Goal: Task Accomplishment & Management: Use online tool/utility

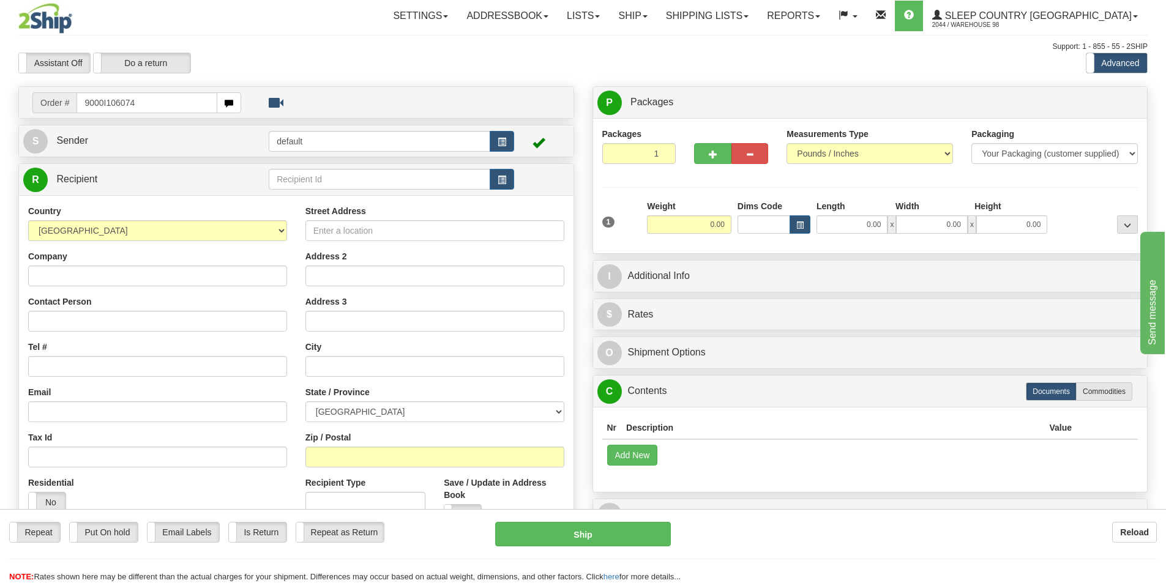
type input "9000I106074"
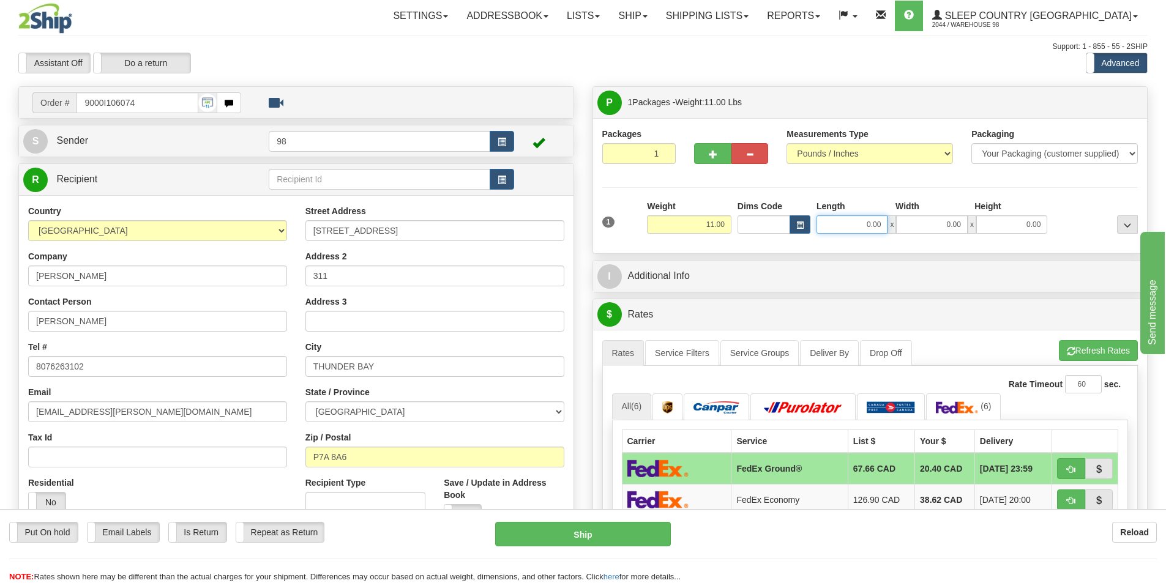
drag, startPoint x: 827, startPoint y: 221, endPoint x: 879, endPoint y: 228, distance: 51.8
click at [879, 228] on input "0.00" at bounding box center [851, 224] width 71 height 18
type input "9.00"
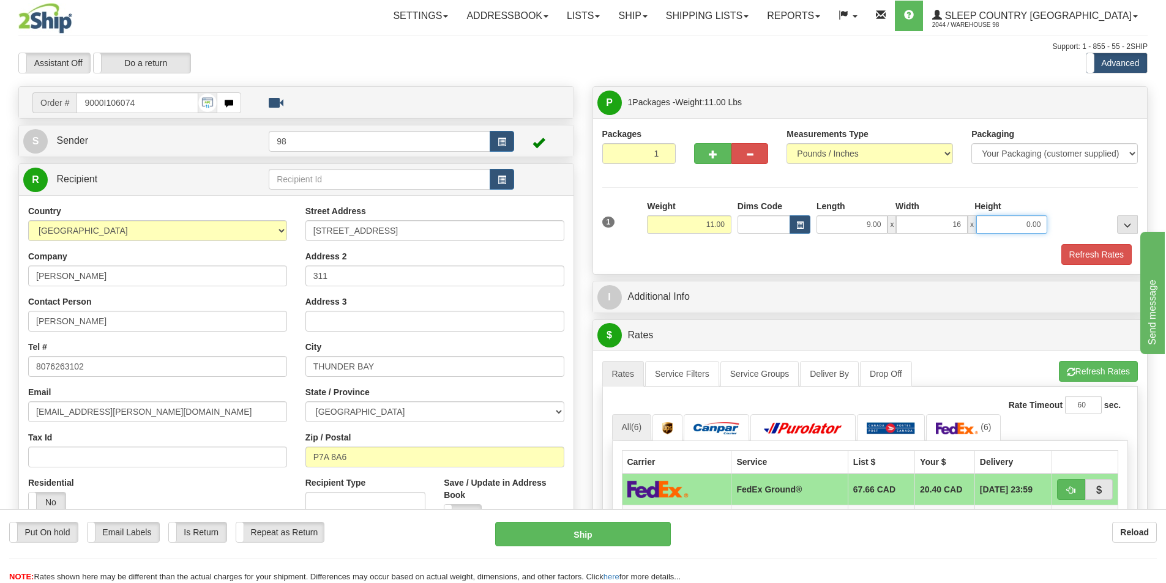
type input "16.00"
type input "19.00"
click at [1087, 248] on button "Refresh Rates" at bounding box center [1096, 254] width 70 height 21
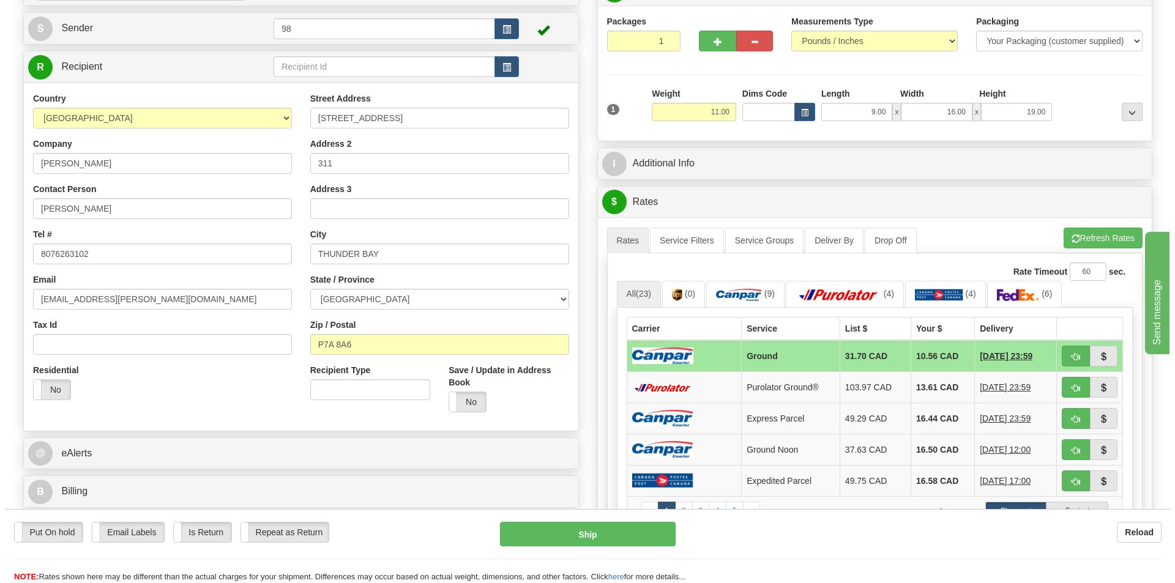
scroll to position [122, 0]
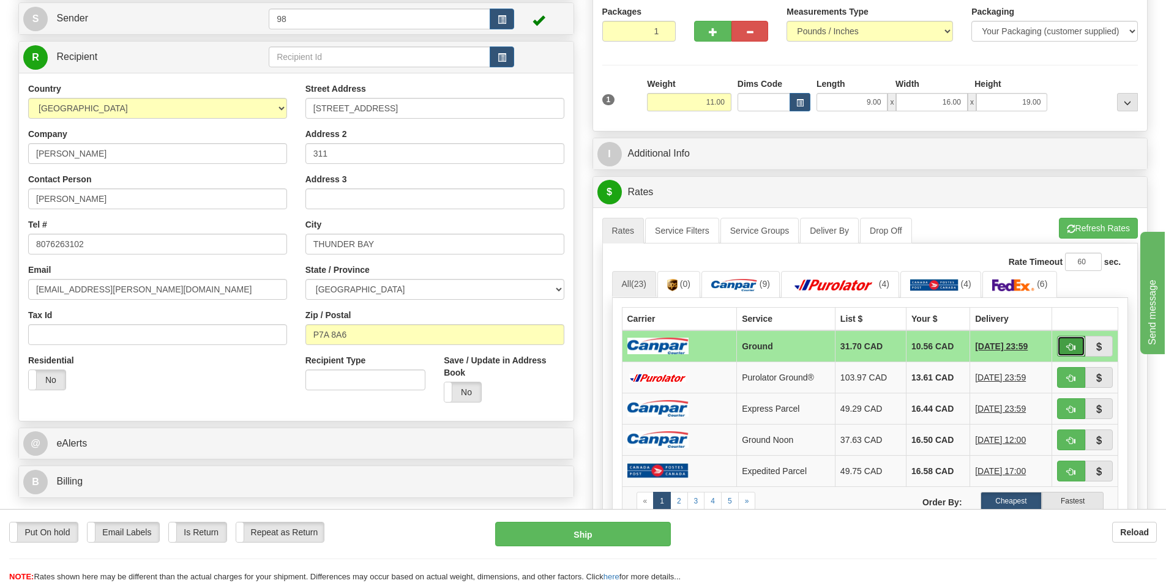
click at [1070, 343] on span "button" at bounding box center [1070, 347] width 9 height 8
type input "1"
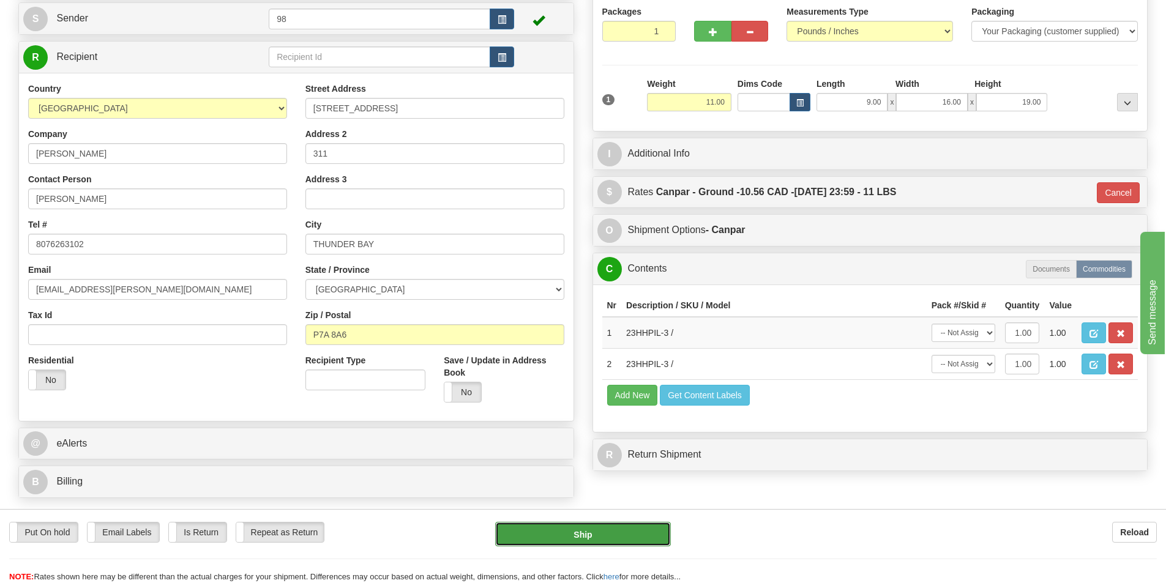
click at [588, 543] on button "Ship" at bounding box center [583, 534] width 176 height 24
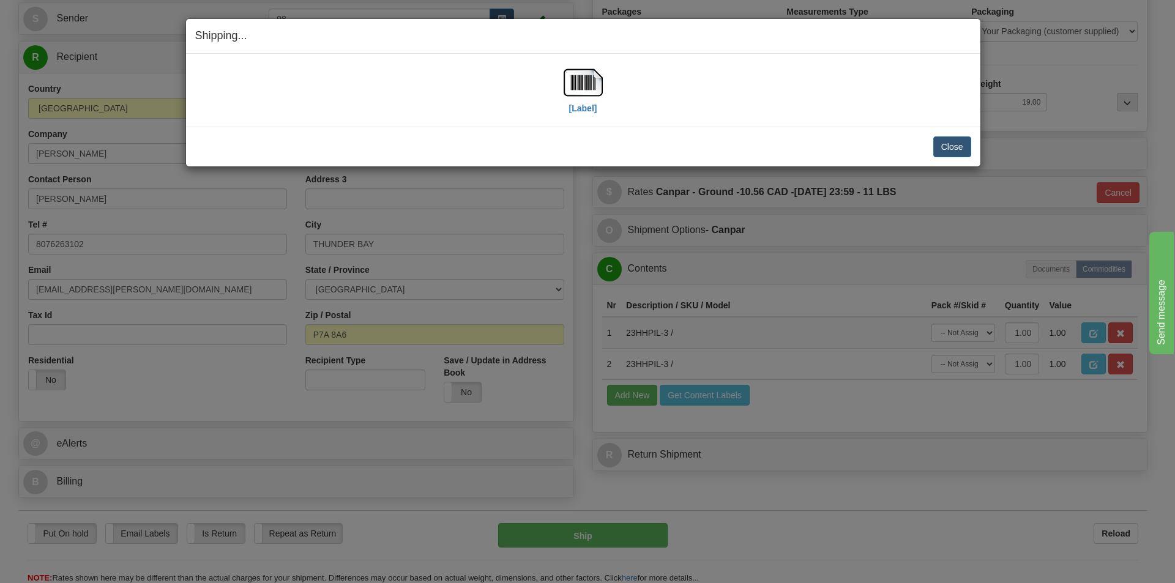
click at [411, 510] on div "Shipping... Your SHIPMENT will EXPIRE in [Label] IMPORTANT NOTICE Embassy / Con…" at bounding box center [587, 291] width 1175 height 583
click at [581, 105] on label "[Label]" at bounding box center [583, 108] width 28 height 12
click at [943, 140] on button "Close" at bounding box center [952, 146] width 38 height 21
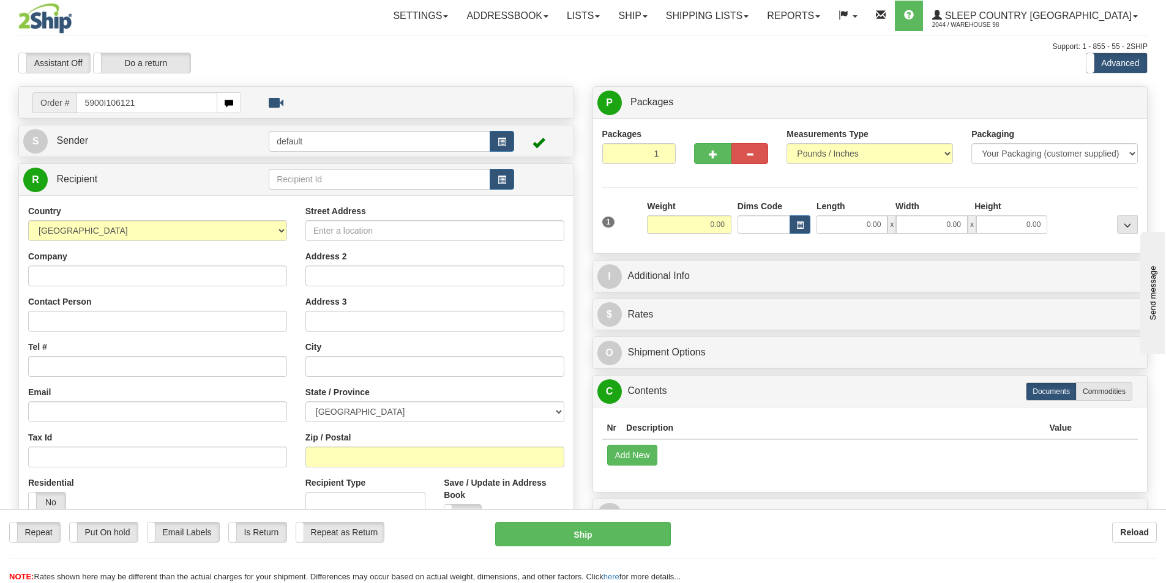
type input "5900I106121"
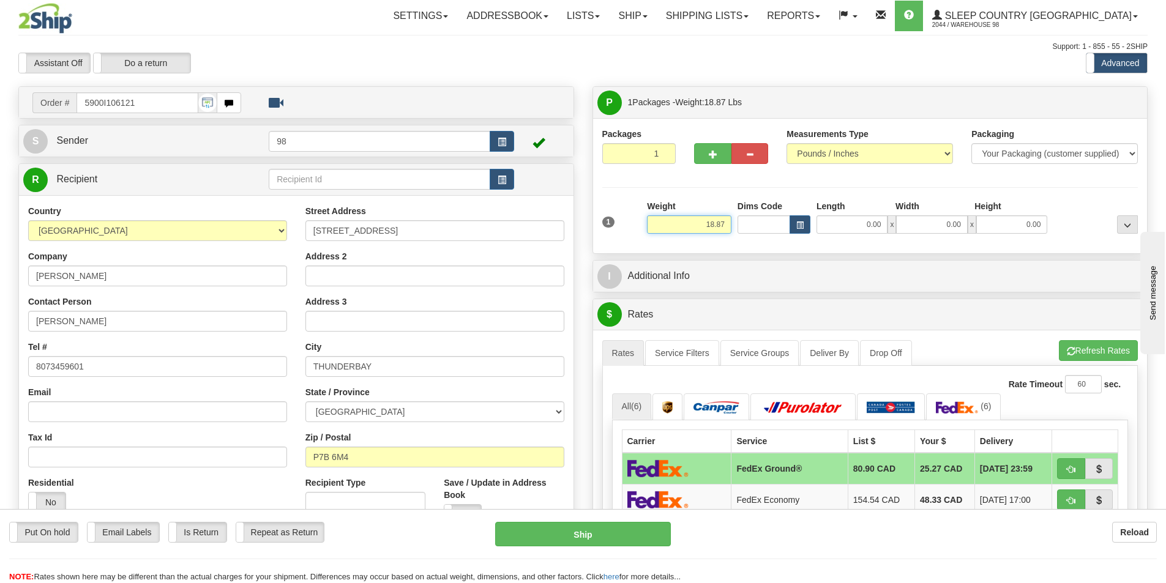
drag, startPoint x: 678, startPoint y: 226, endPoint x: 743, endPoint y: 231, distance: 65.0
click at [743, 231] on div "1 Weight 18.87 Dims Code x x" at bounding box center [870, 221] width 542 height 43
type input "19.00"
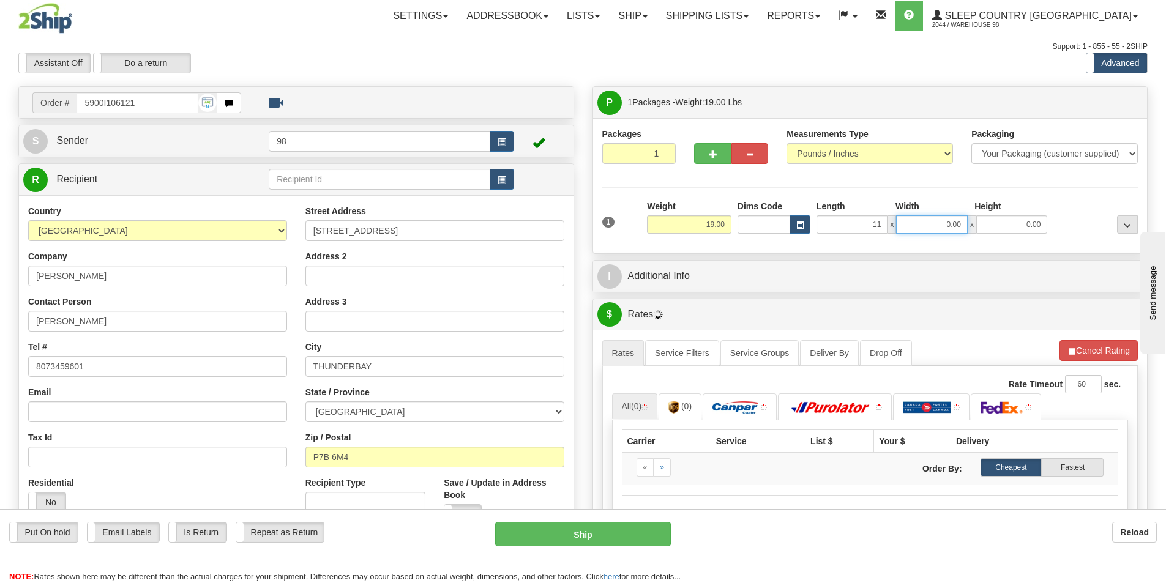
type input "11.00"
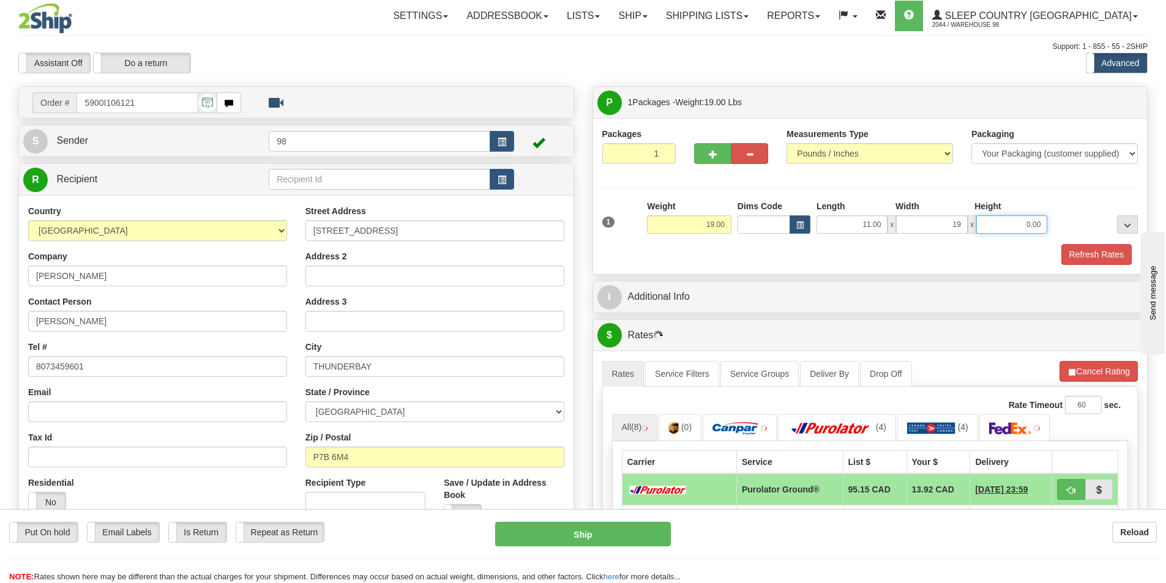
type input "19.00"
type input "25.00"
click at [1100, 257] on button "Refresh Rates" at bounding box center [1096, 254] width 70 height 21
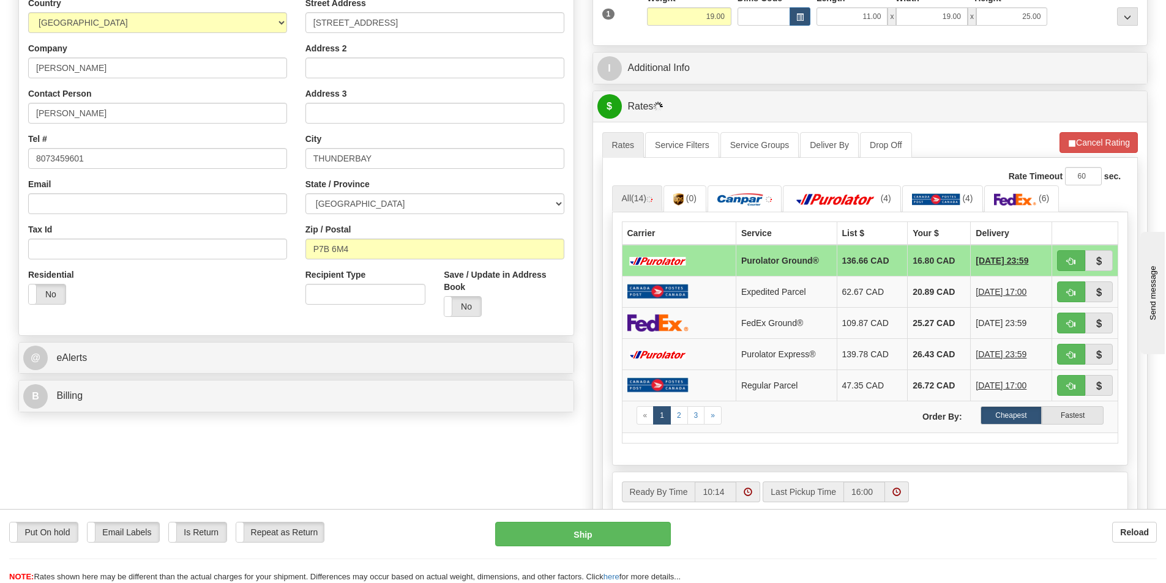
scroll to position [245, 0]
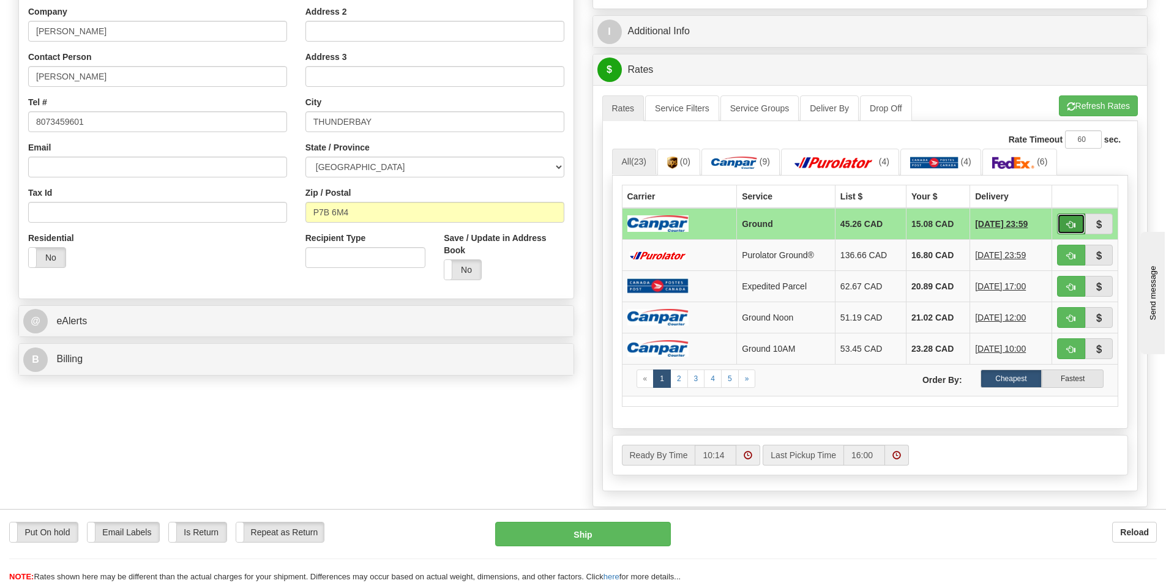
click at [1059, 226] on button "button" at bounding box center [1071, 224] width 28 height 21
type input "1"
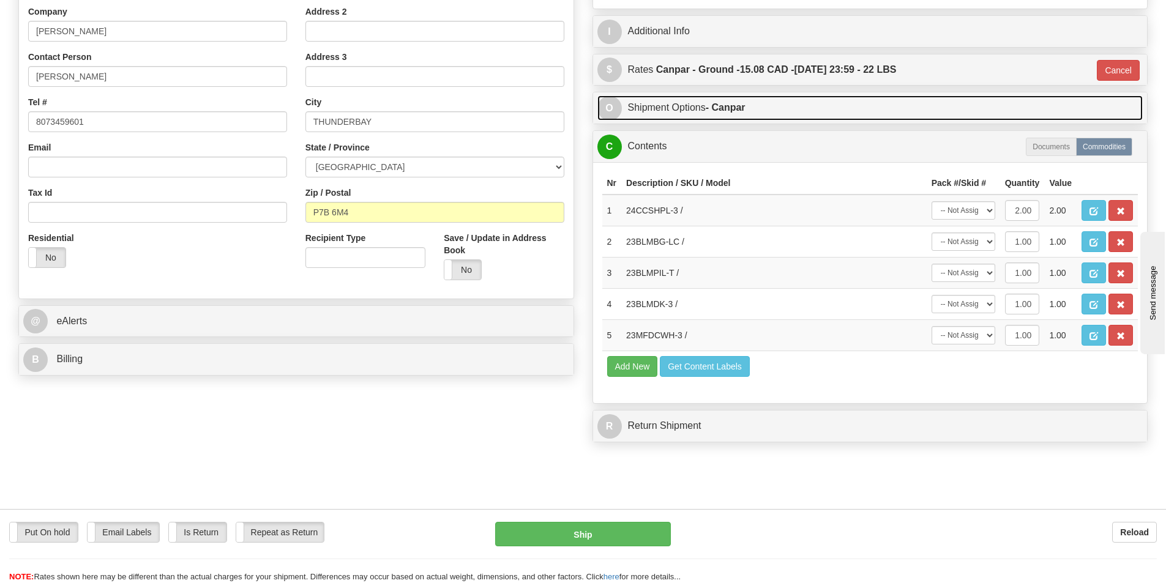
click at [649, 111] on link "O Shipment Options - Canpar" at bounding box center [870, 107] width 546 height 25
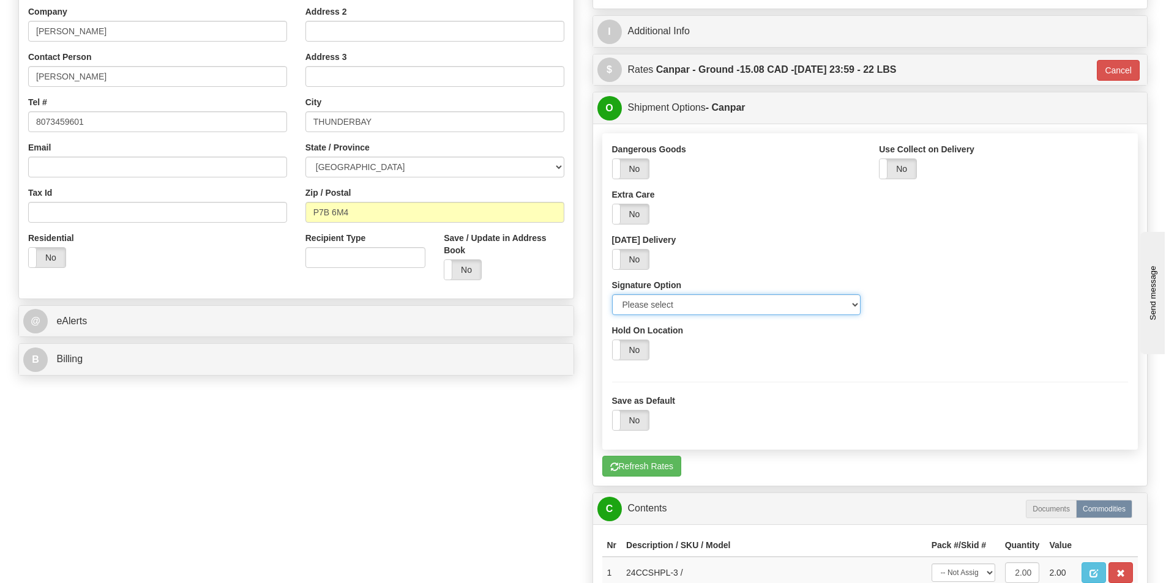
click at [662, 302] on select "Please select No Signature Required Signature Required Adult Signature" at bounding box center [736, 304] width 249 height 21
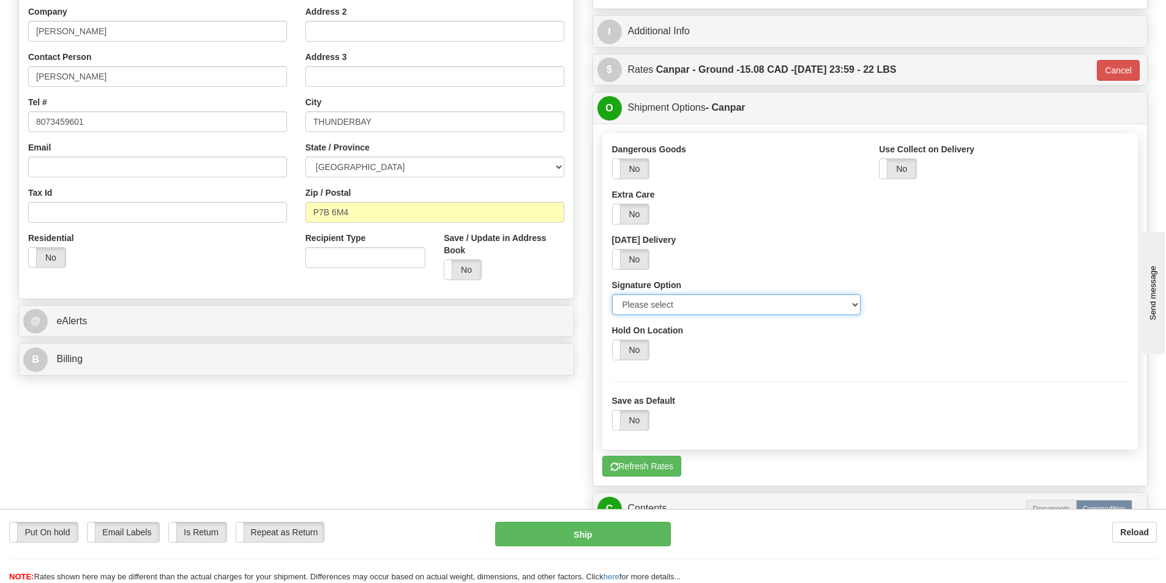
select select "2"
click at [612, 294] on select "Please select No Signature Required Signature Required Adult Signature" at bounding box center [736, 304] width 249 height 21
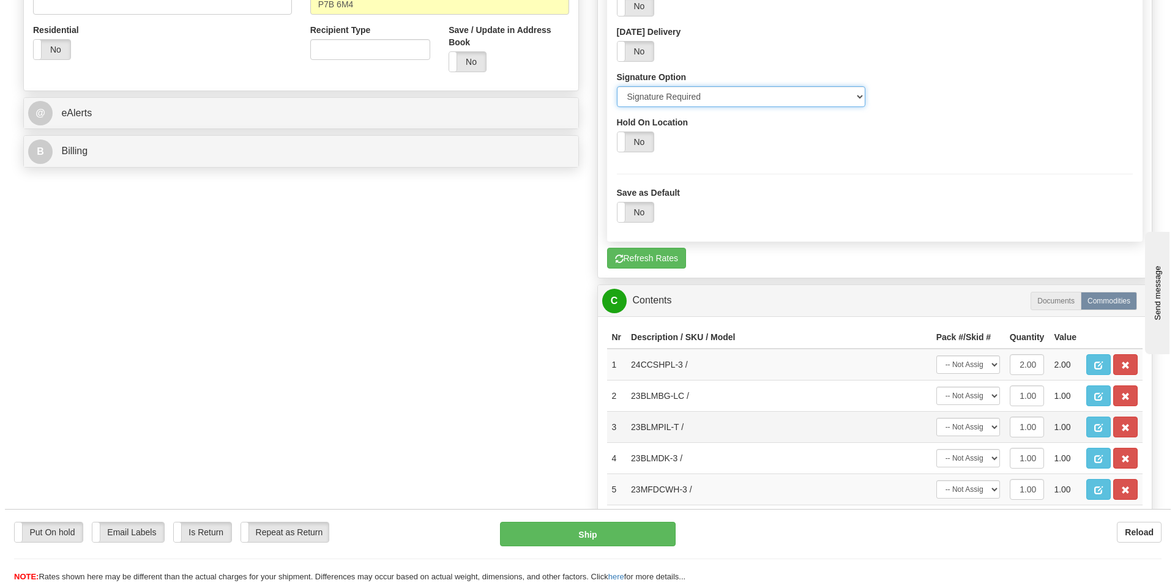
scroll to position [489, 0]
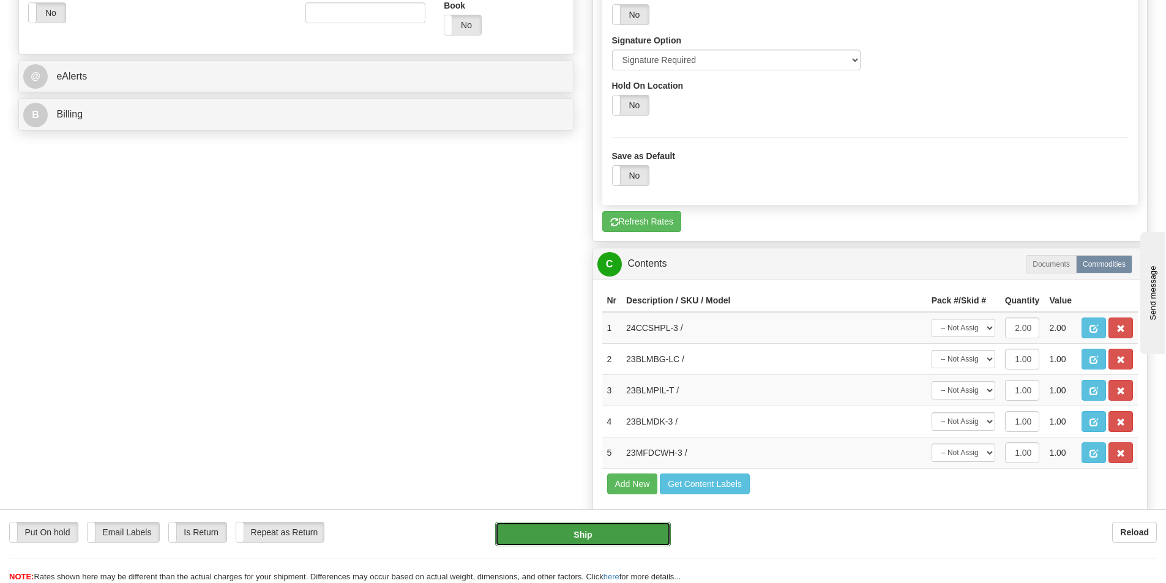
click at [621, 531] on button "Ship" at bounding box center [583, 534] width 176 height 24
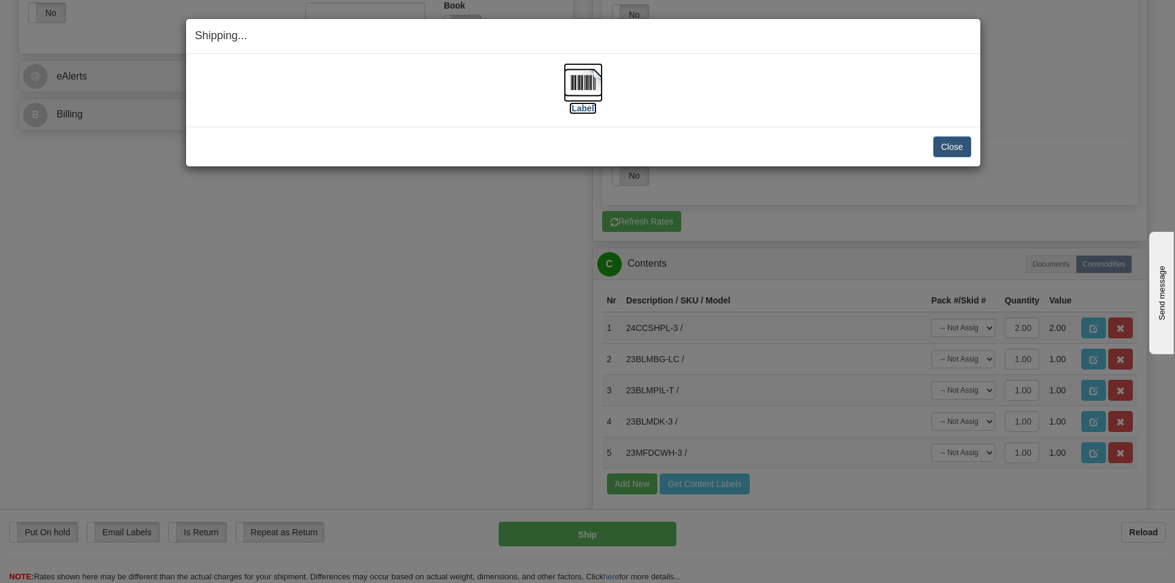
click at [590, 106] on label "[Label]" at bounding box center [583, 108] width 28 height 12
click at [961, 146] on button "Close" at bounding box center [952, 146] width 38 height 21
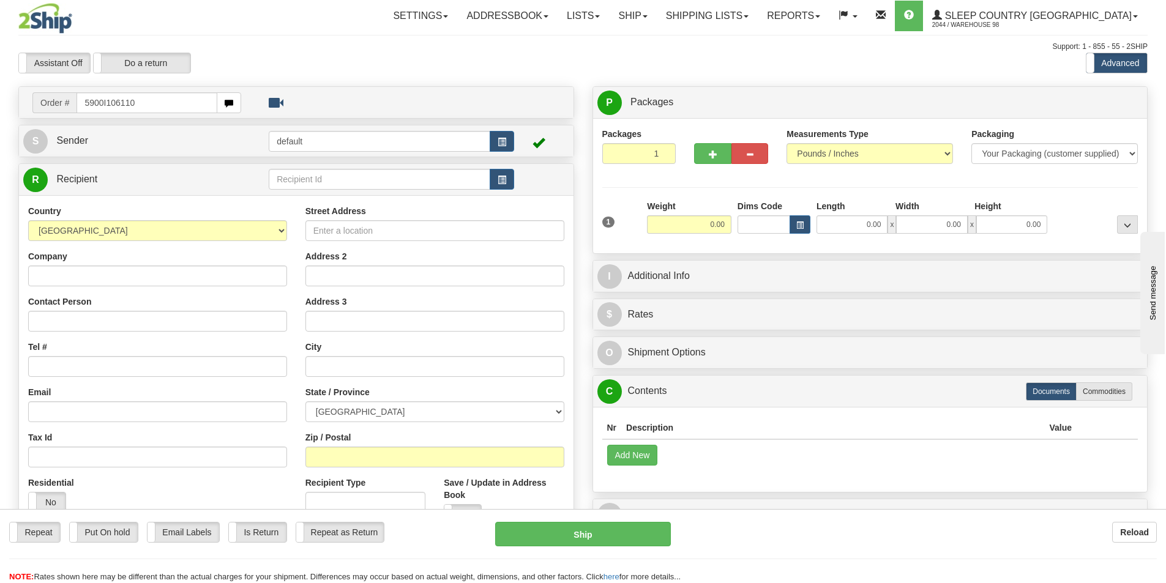
type input "5900I106110"
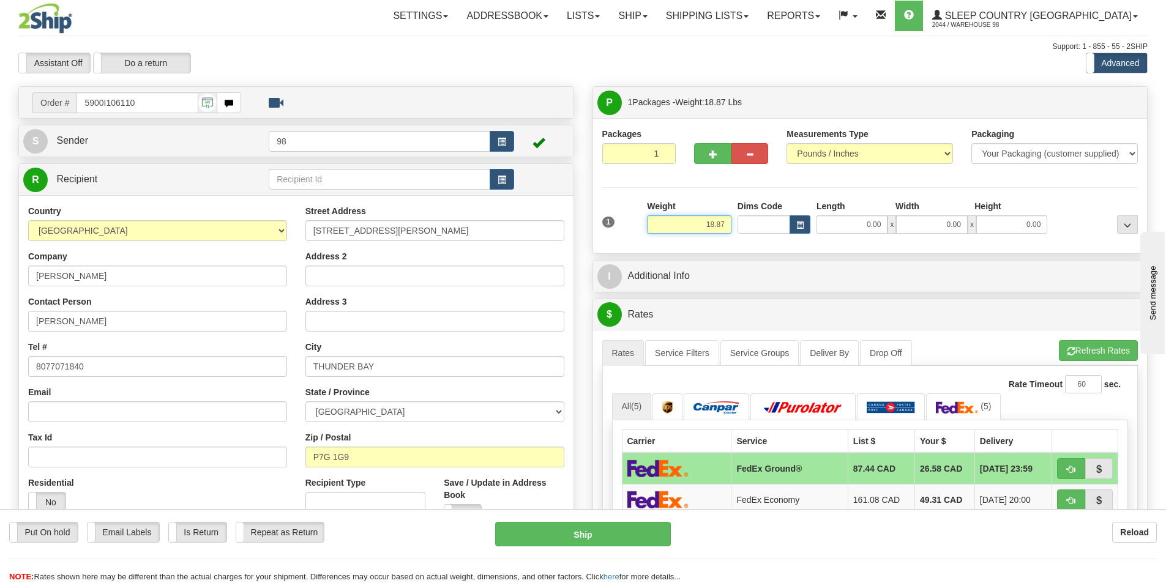
drag, startPoint x: 705, startPoint y: 227, endPoint x: 743, endPoint y: 225, distance: 38.0
click at [743, 225] on div "1 Weight 18.87 Dims Code x x" at bounding box center [870, 221] width 542 height 43
type input "19.00"
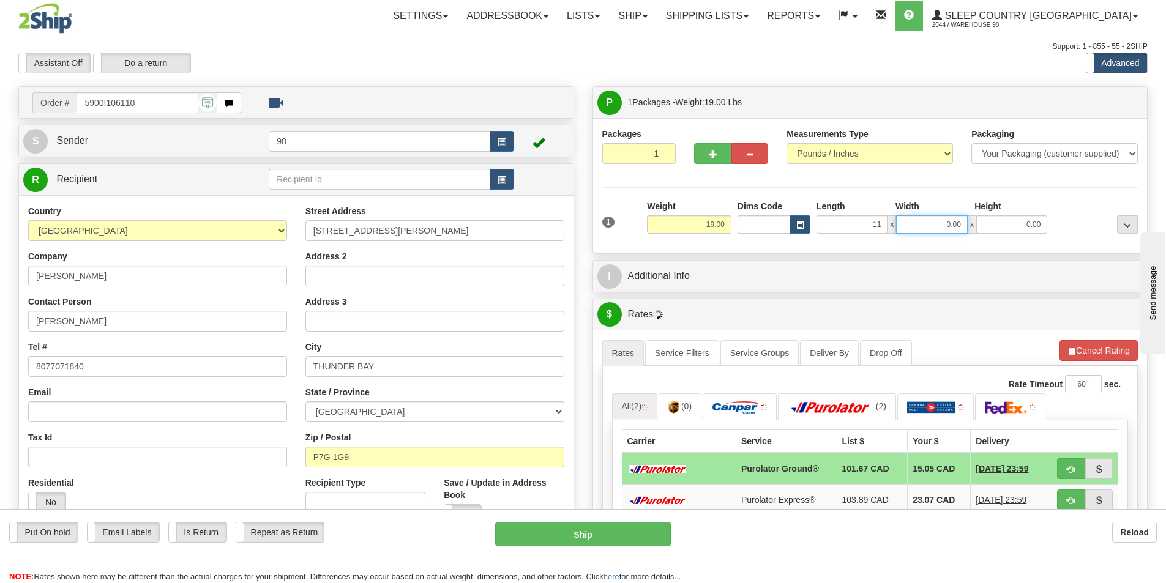
type input "11.00"
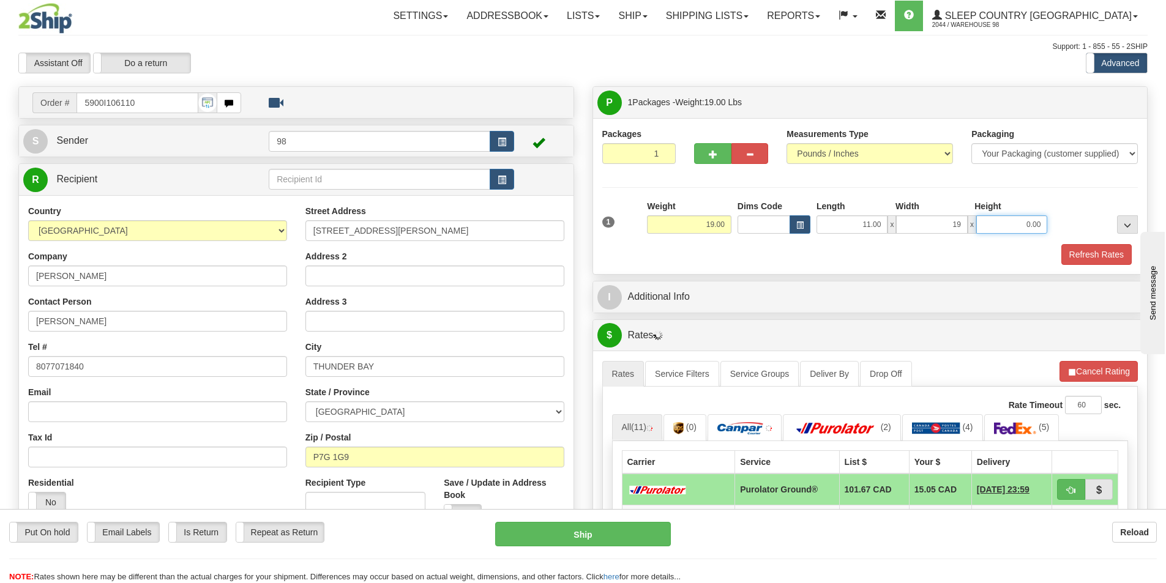
type input "19.00"
type input "25.00"
click at [1079, 245] on button "Refresh Rates" at bounding box center [1096, 254] width 70 height 21
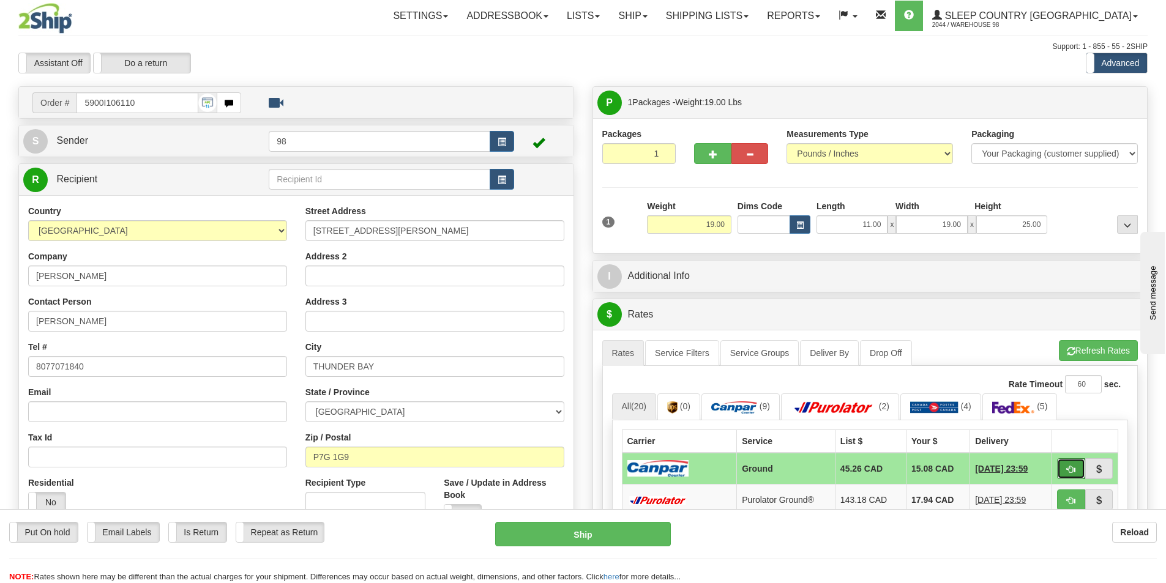
click at [1068, 461] on button "button" at bounding box center [1071, 468] width 28 height 21
type input "1"
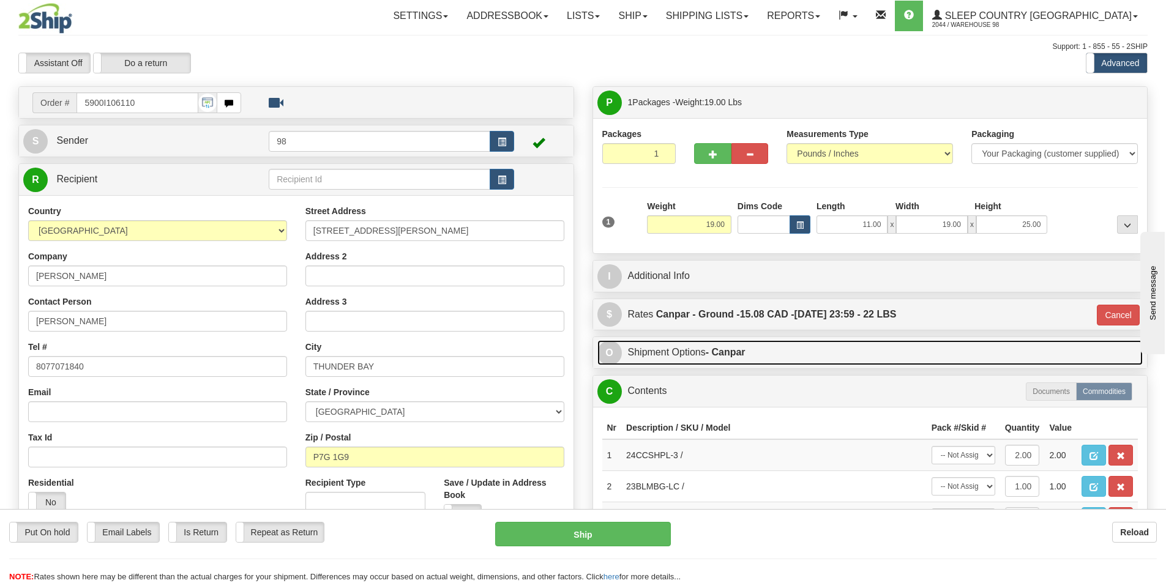
click at [740, 359] on link "O Shipment Options - Canpar" at bounding box center [870, 352] width 546 height 25
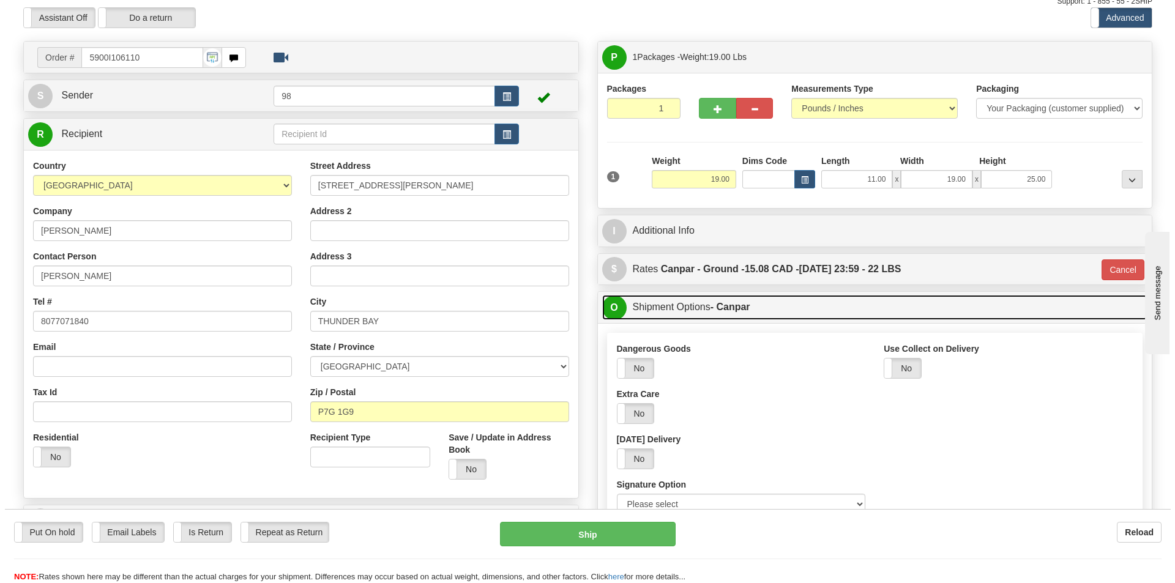
scroll to position [184, 0]
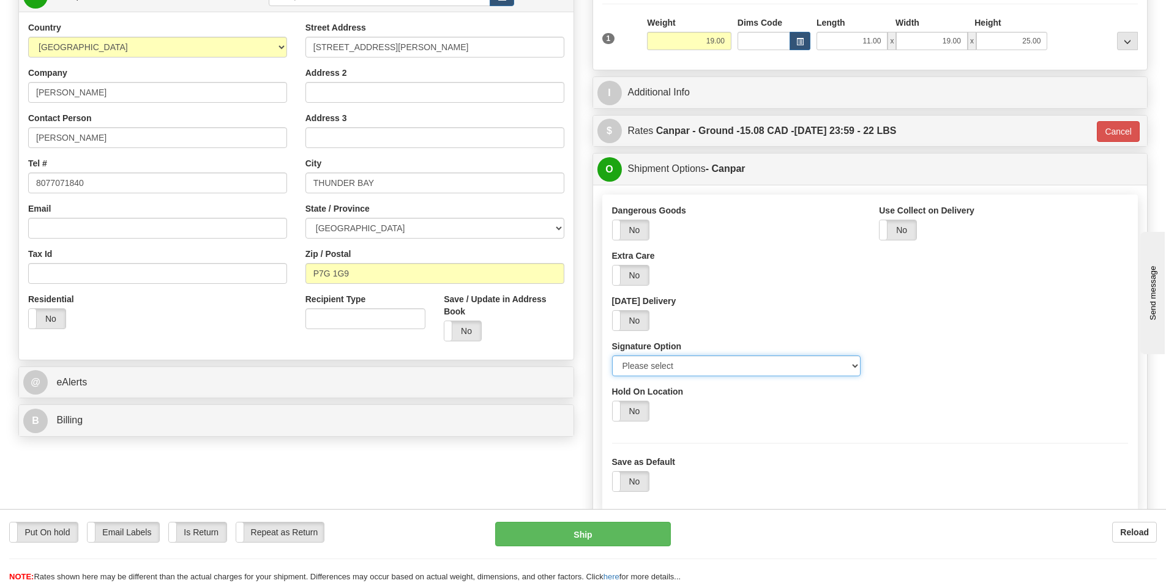
click at [727, 363] on select "Please select No Signature Required Signature Required Adult Signature" at bounding box center [736, 365] width 249 height 21
select select "2"
click at [612, 355] on select "Please select No Signature Required Signature Required Adult Signature" at bounding box center [736, 365] width 249 height 21
click at [605, 529] on button "Ship" at bounding box center [583, 534] width 176 height 24
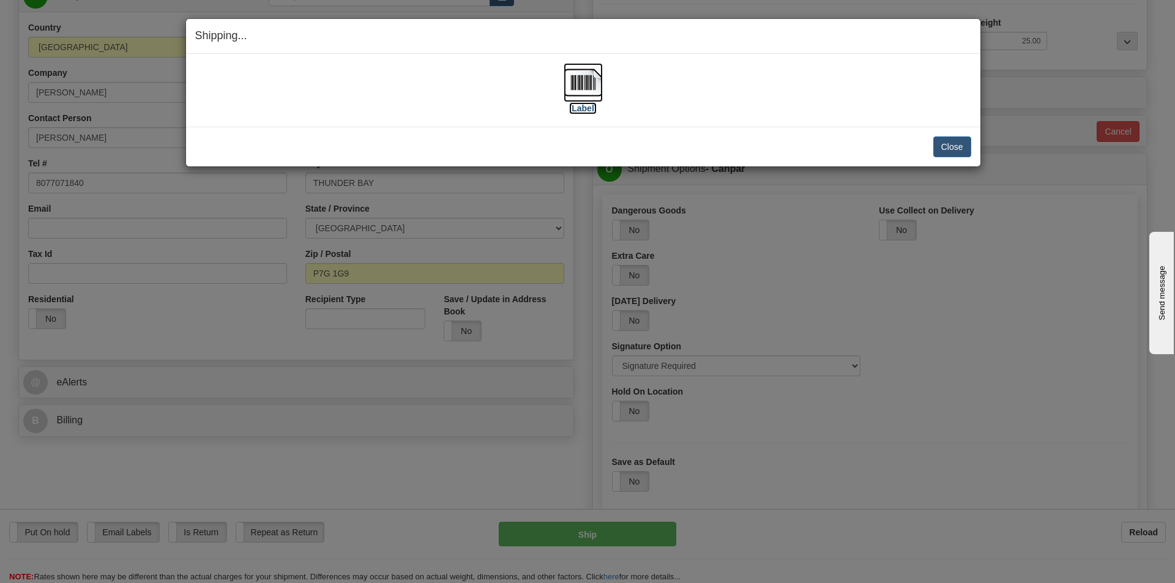
click at [582, 110] on label "[Label]" at bounding box center [583, 108] width 28 height 12
click at [956, 157] on div "Close Cancel Cancel Shipment and Quit Pickup Quit Pickup ONLY" at bounding box center [583, 147] width 794 height 40
click at [956, 154] on button "Close" at bounding box center [952, 146] width 38 height 21
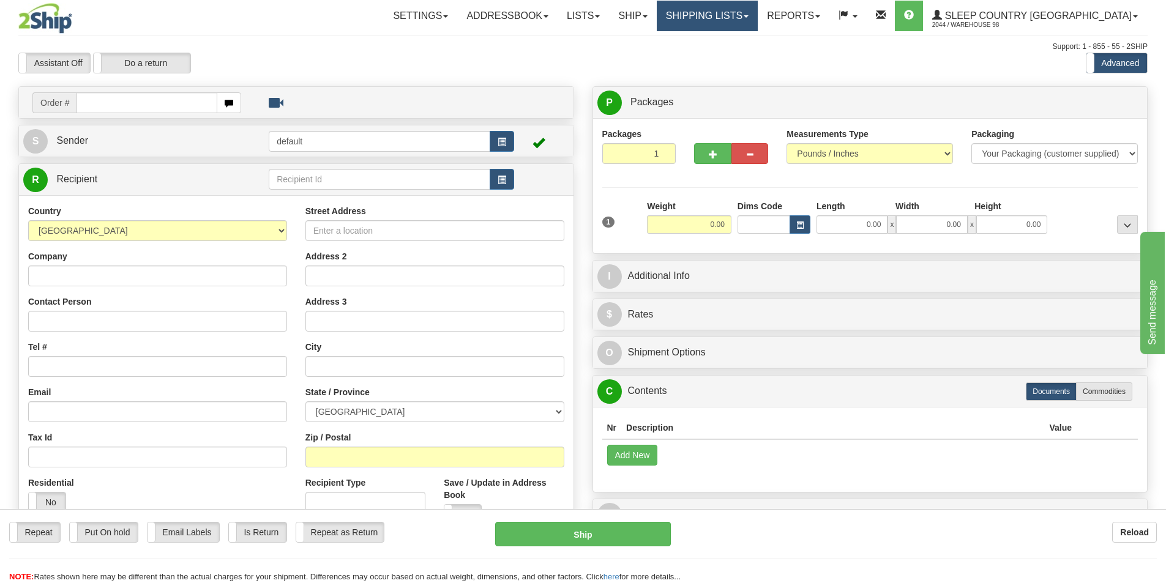
click at [757, 18] on link "Shipping lists" at bounding box center [707, 16] width 101 height 31
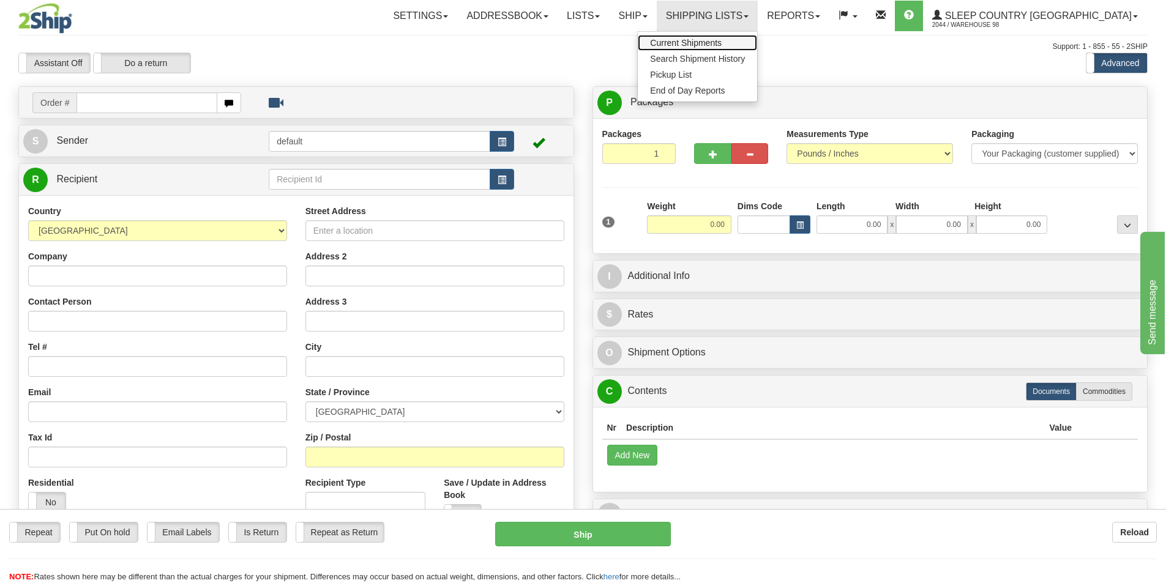
click at [757, 37] on link "Current Shipments" at bounding box center [697, 43] width 119 height 16
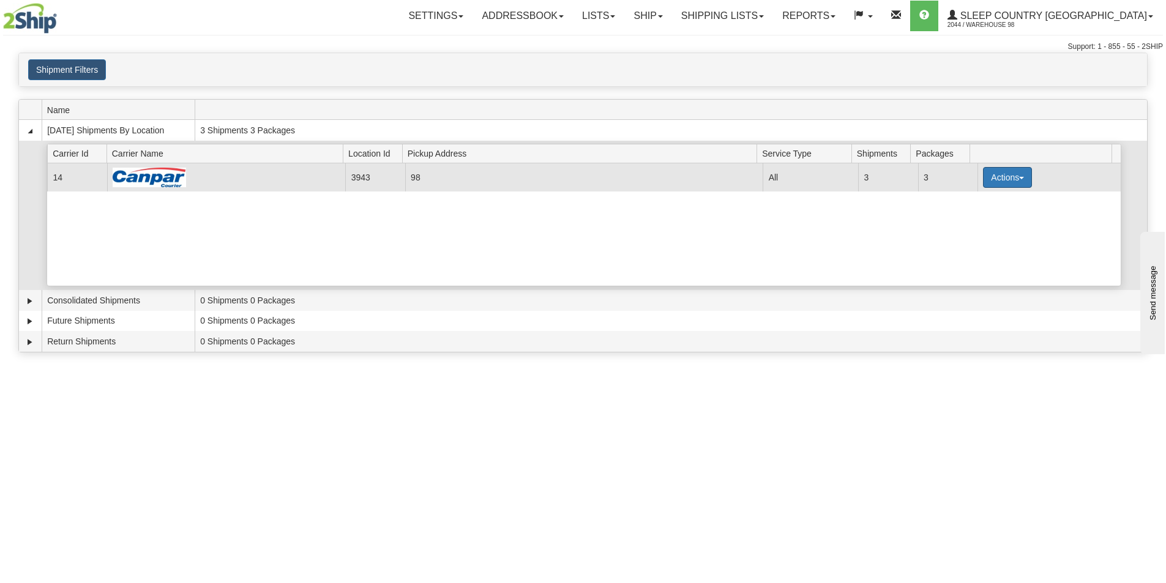
click at [996, 181] on button "Actions" at bounding box center [1007, 177] width 49 height 21
click at [980, 220] on link "Close" at bounding box center [982, 217] width 98 height 16
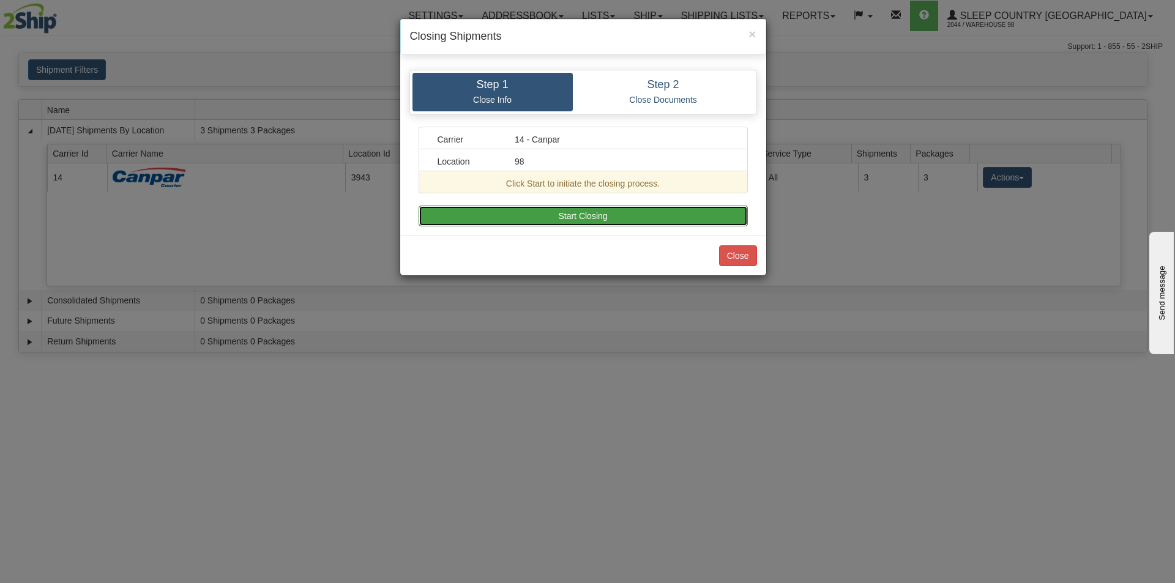
click at [613, 220] on button "Start Closing" at bounding box center [583, 216] width 329 height 21
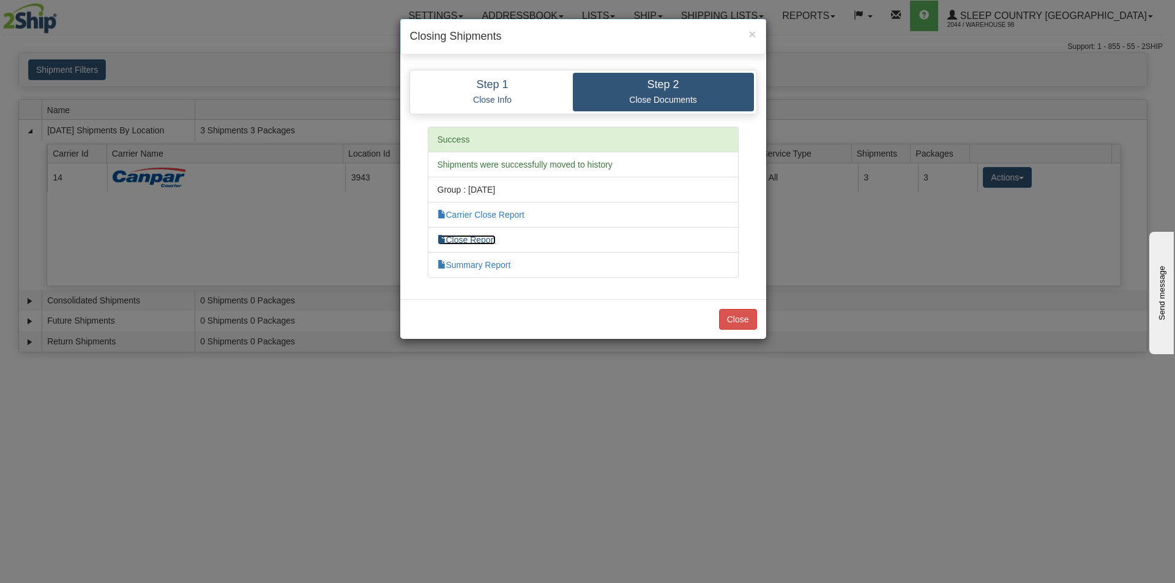
click at [494, 238] on link "Close Report" at bounding box center [466, 240] width 59 height 10
click at [739, 316] on button "Close" at bounding box center [738, 319] width 38 height 21
